Goal: Task Accomplishment & Management: Manage account settings

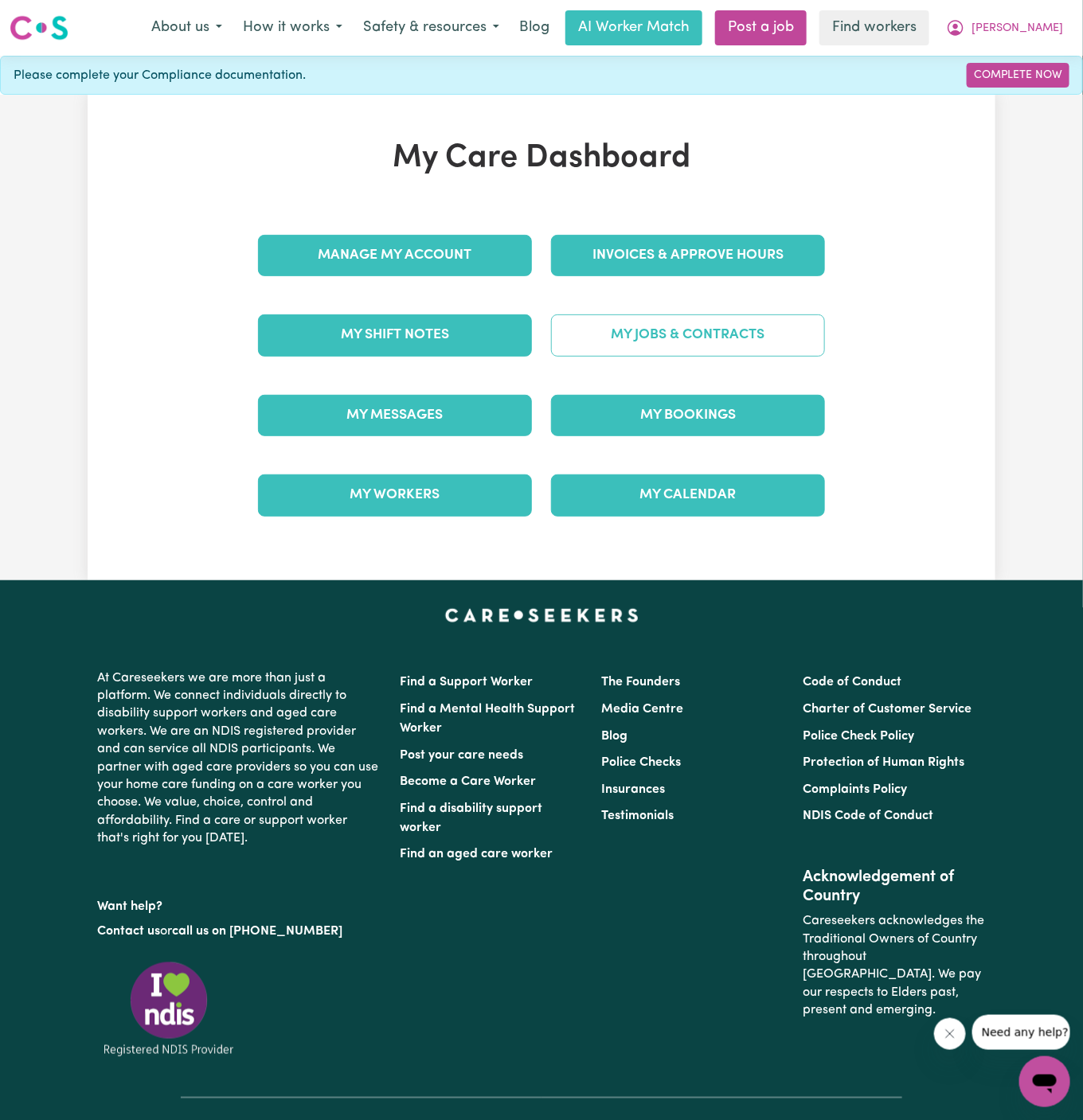
click at [726, 320] on link "My Jobs & Contracts" at bounding box center [689, 335] width 274 height 41
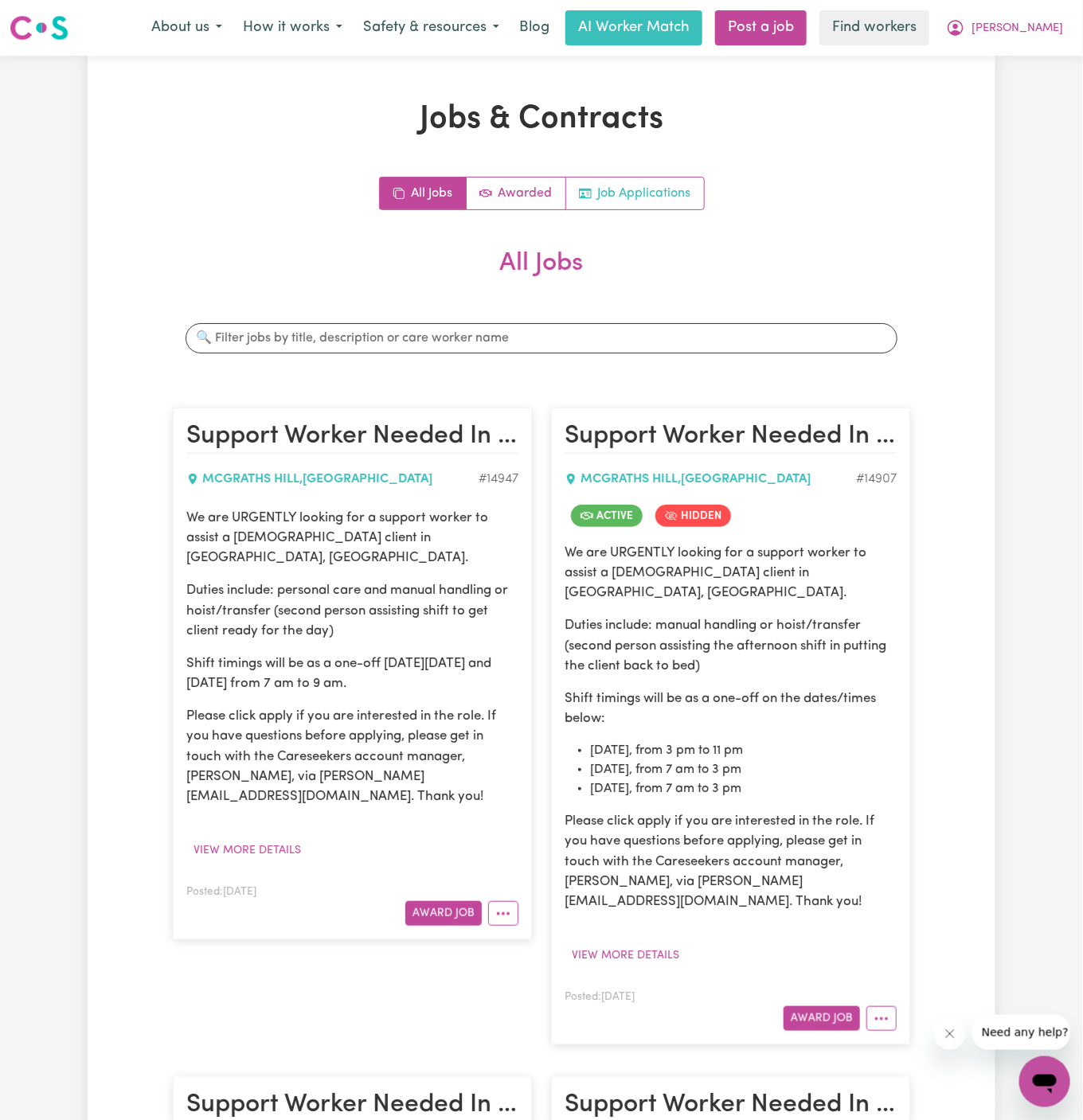
click at [663, 199] on link "Job Applications" at bounding box center [635, 193] width 138 height 32
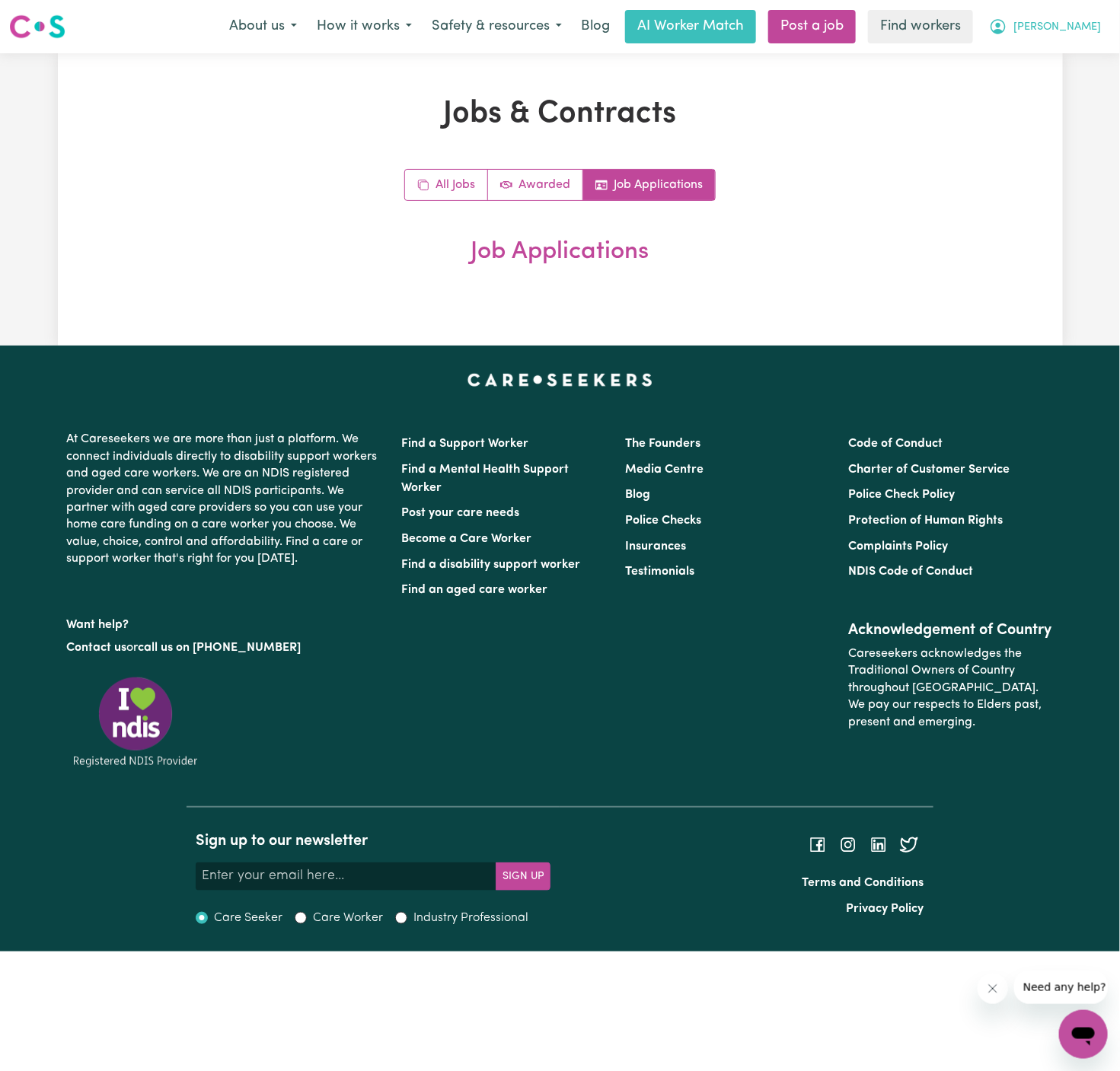
click at [1035, 28] on span "[PERSON_NAME]" at bounding box center [1057, 28] width 88 height 17
click at [1035, 49] on link "My Dashboard" at bounding box center [1049, 60] width 120 height 29
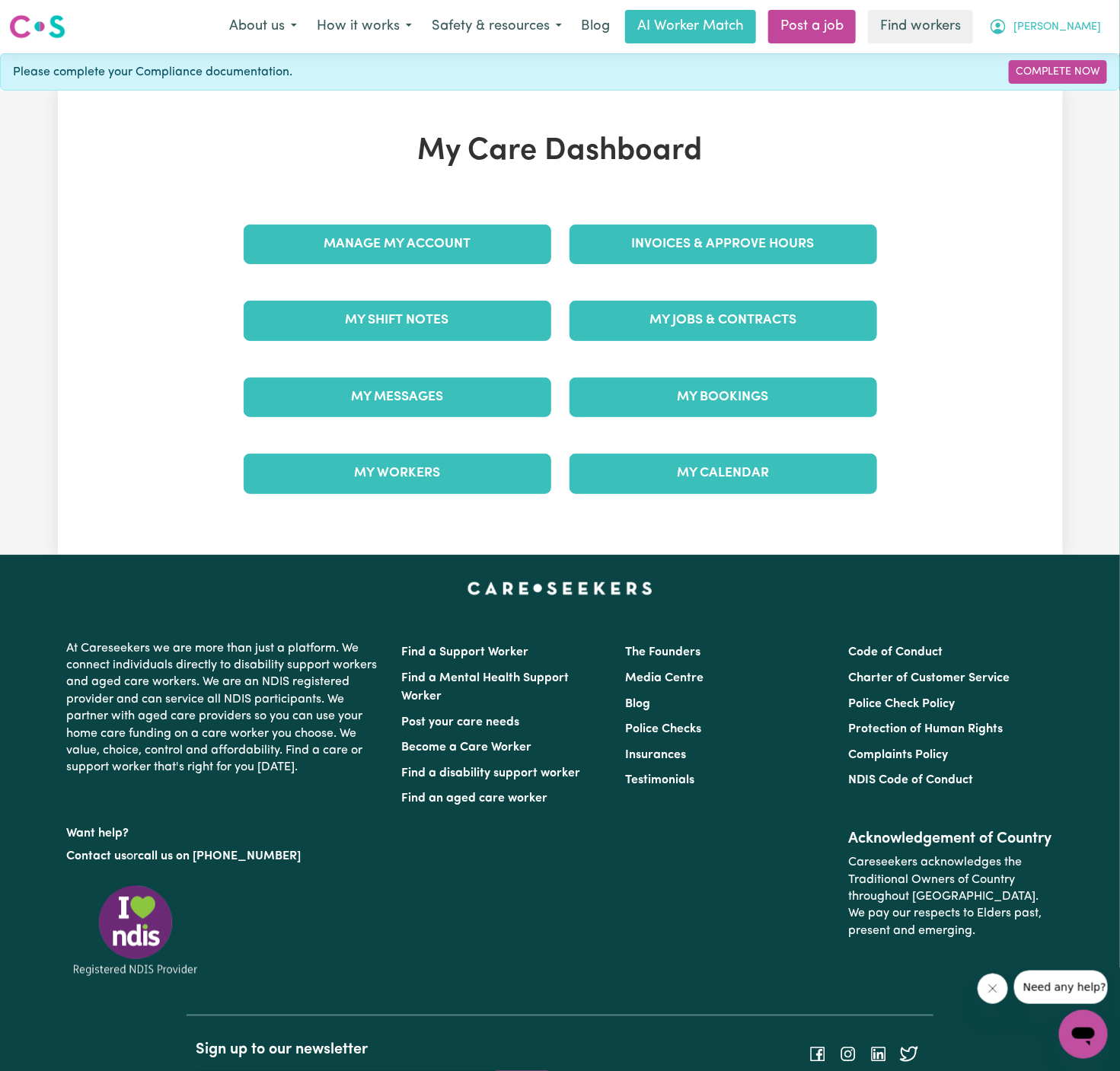
click at [1035, 22] on span "[PERSON_NAME]" at bounding box center [1057, 28] width 88 height 17
click at [1035, 80] on link "Logout" at bounding box center [1049, 88] width 120 height 29
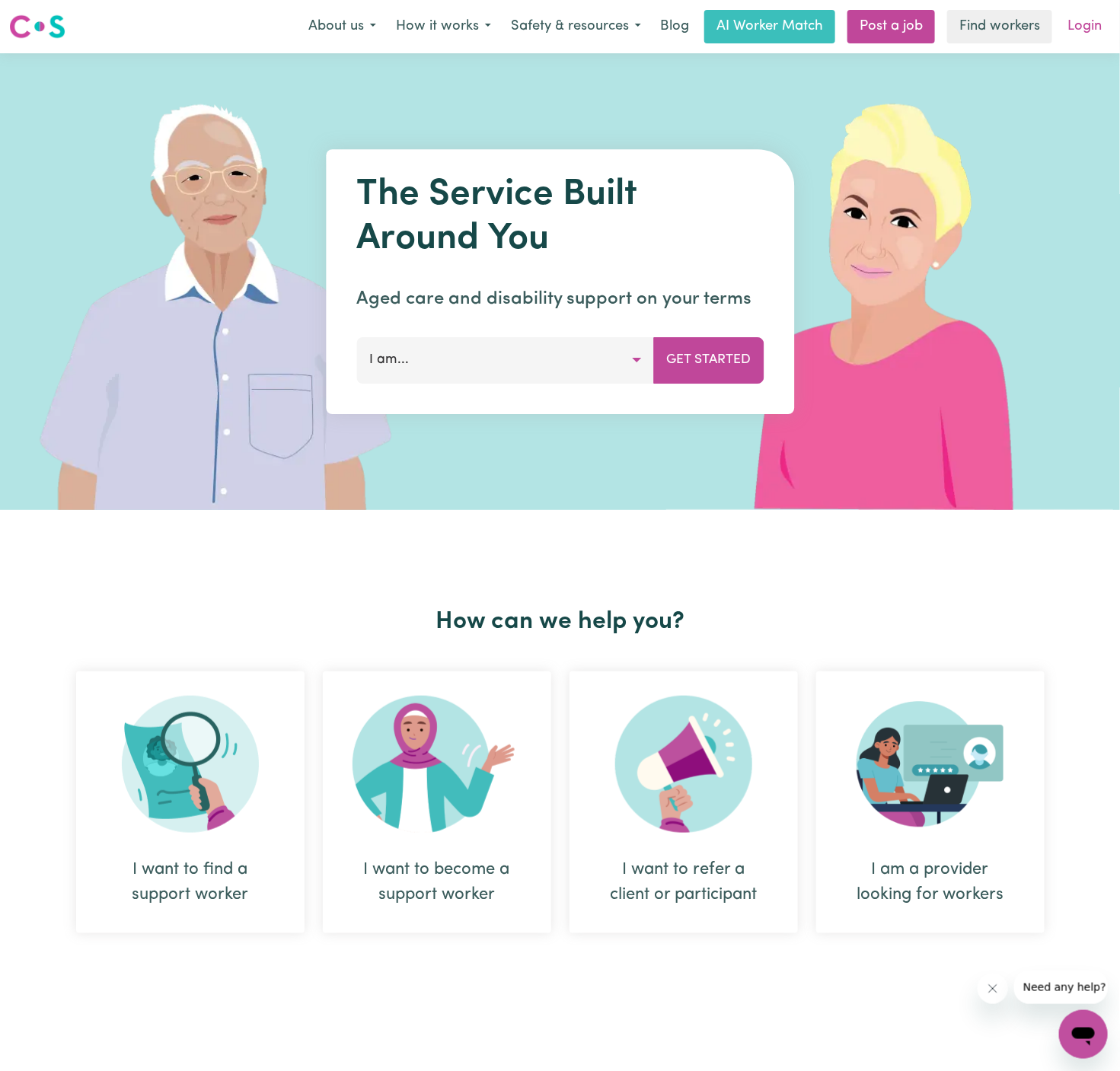
click at [1035, 25] on link "Login" at bounding box center [1083, 27] width 52 height 34
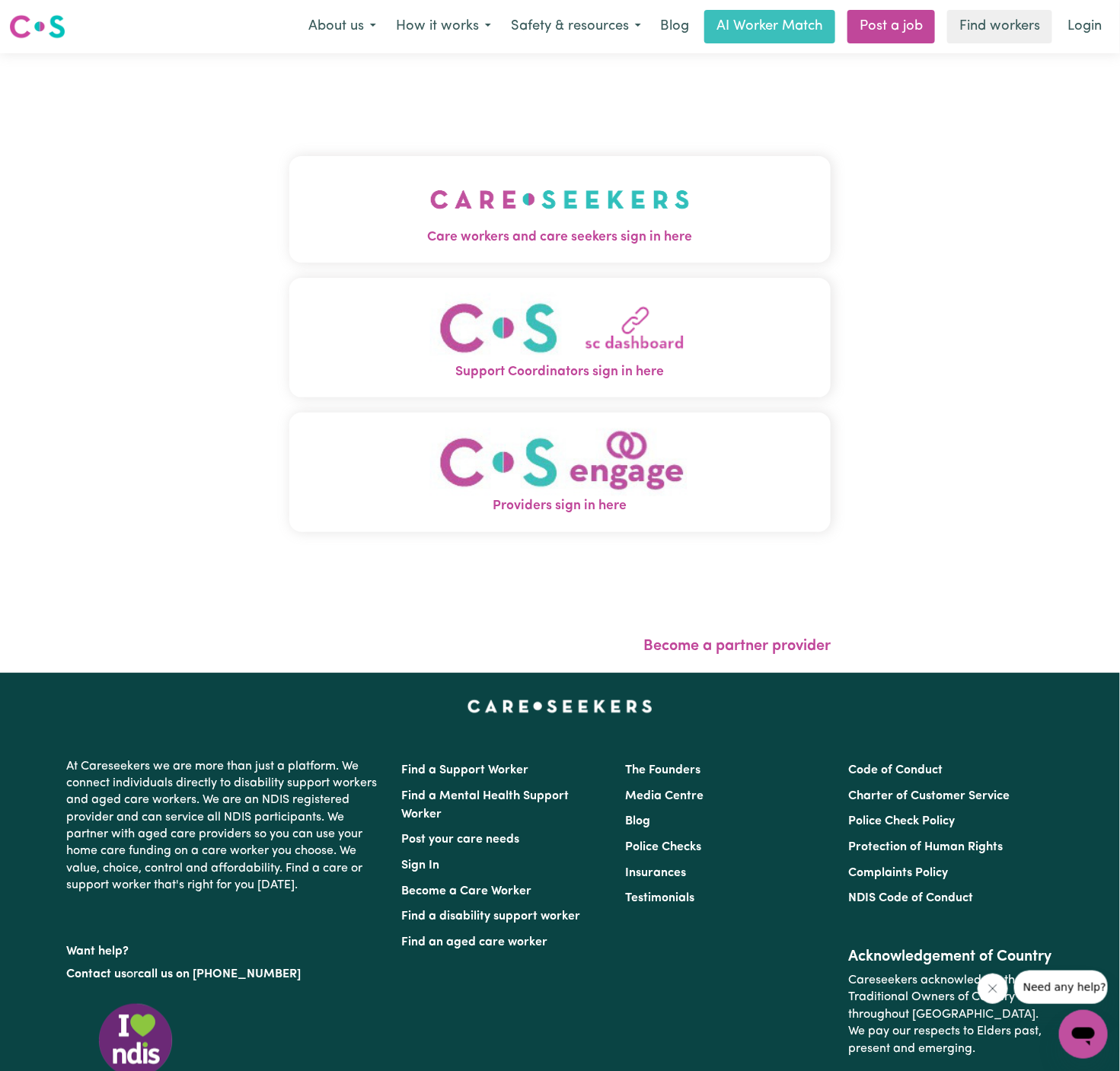
click at [430, 196] on img "Care workers and care seekers sign in here" at bounding box center [559, 199] width 259 height 56
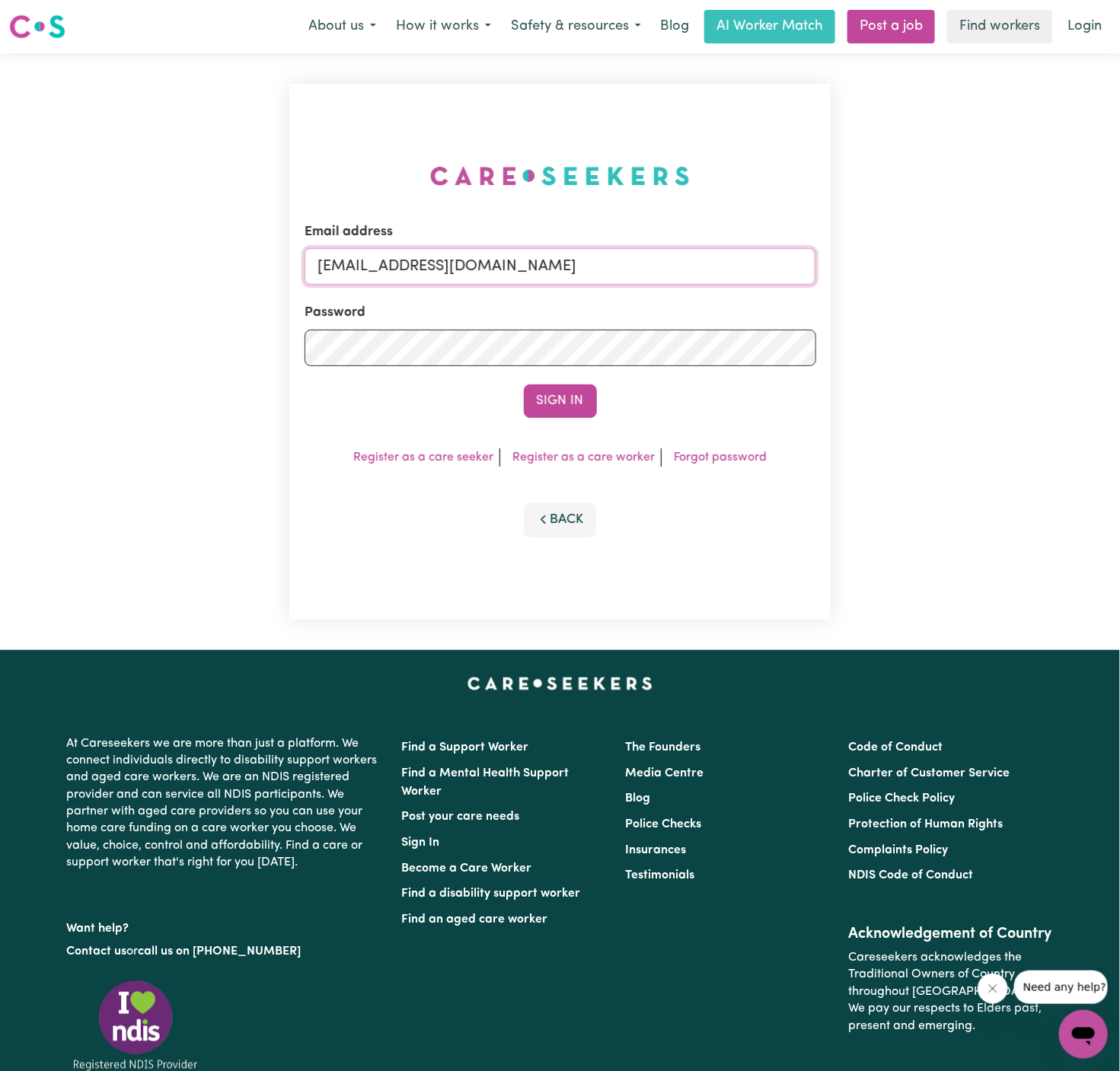
drag, startPoint x: 420, startPoint y: 271, endPoint x: 887, endPoint y: 271, distance: 467.0
click at [887, 271] on div "Email address [EMAIL_ADDRESS][DOMAIN_NAME] Password Sign In Register as a care …" at bounding box center [560, 351] width 1120 height 597
paste input "[EMAIL_ADDRESS][DOMAIN_NAME] |"
click at [523, 384] on button "Sign In" at bounding box center [560, 401] width 73 height 34
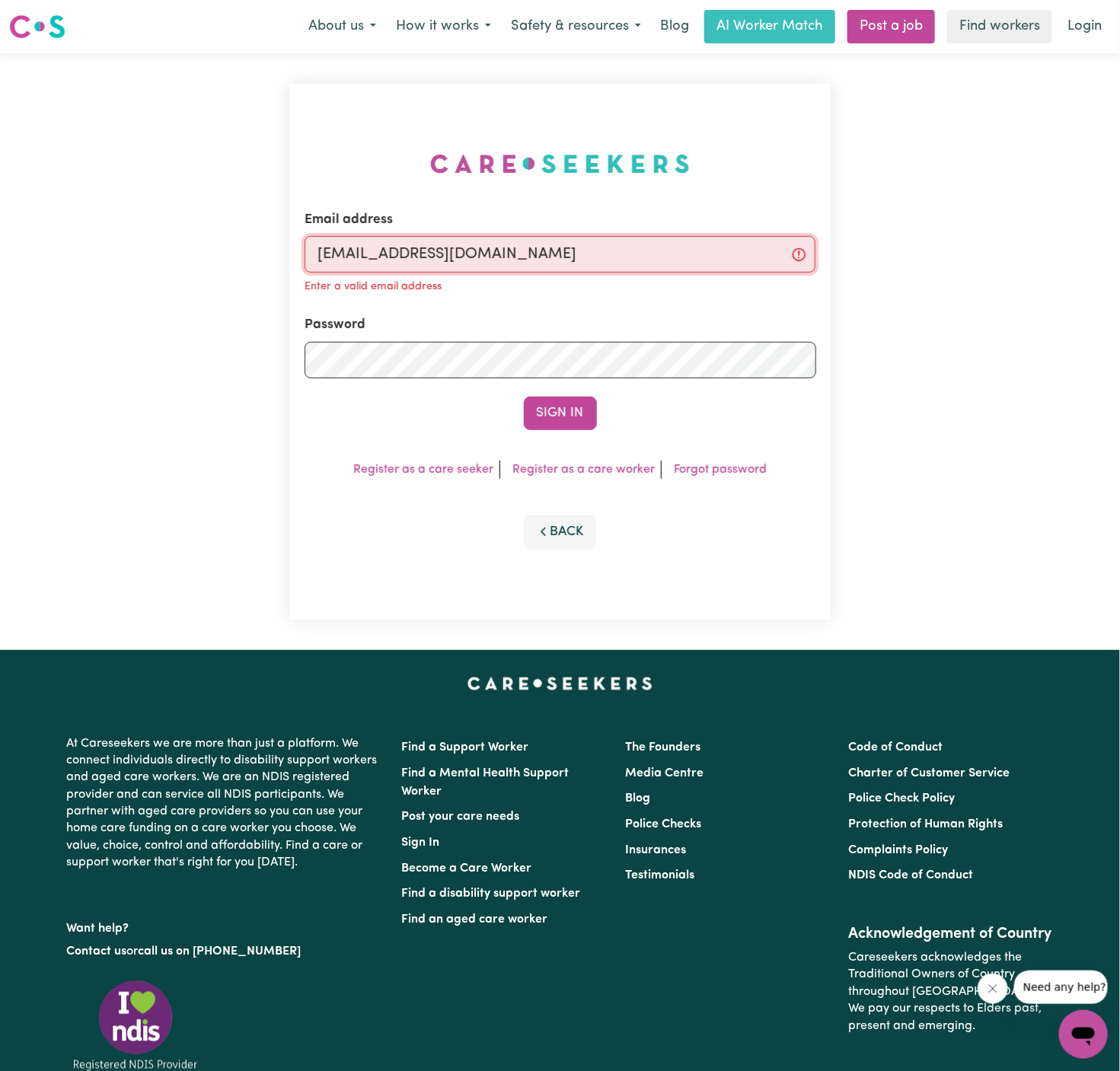
type input "[EMAIL_ADDRESS][DOMAIN_NAME]"
click at [523, 397] on button "Sign In" at bounding box center [560, 414] width 73 height 34
